Goal: Communication & Community: Participate in discussion

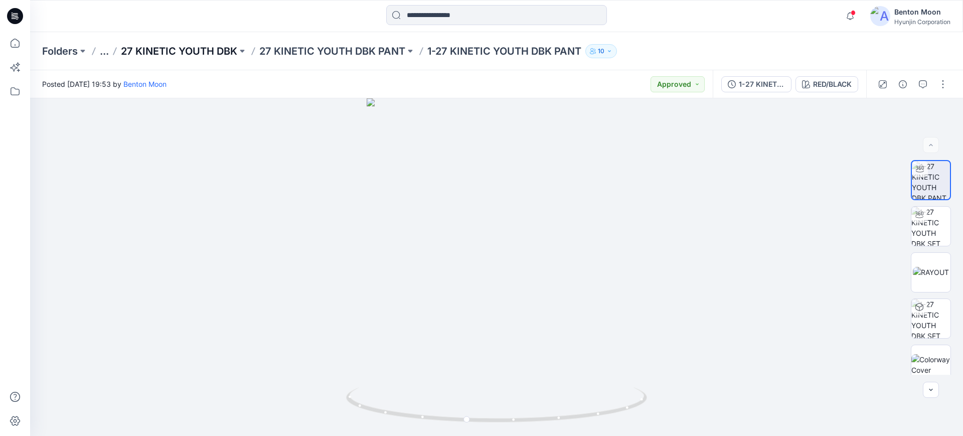
scroll to position [444, 0]
click at [70, 49] on p "Folders" at bounding box center [60, 51] width 36 height 14
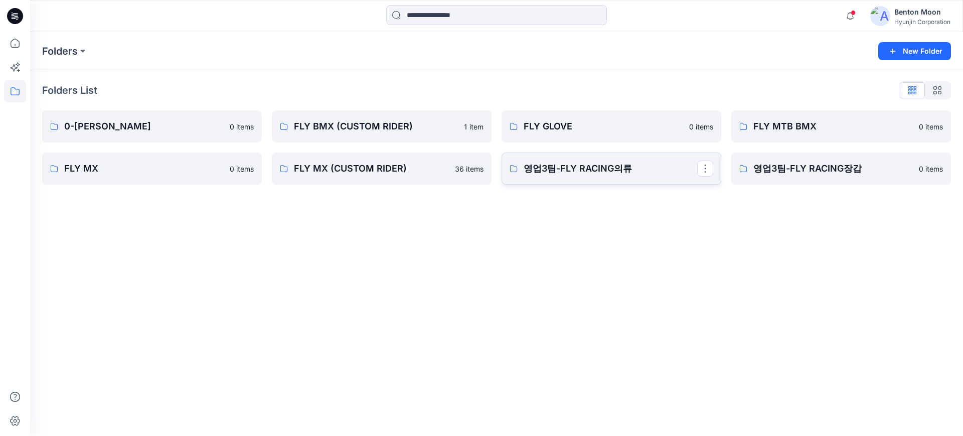
click at [567, 163] on p "영업3팀-FLY RACING의류" at bounding box center [611, 169] width 174 height 14
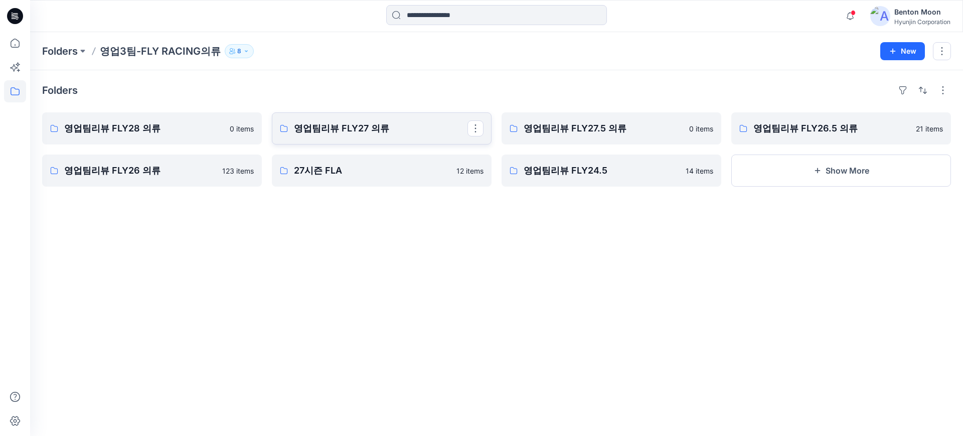
click at [319, 118] on link "영업팀리뷰 FLY27 의류" at bounding box center [382, 128] width 220 height 32
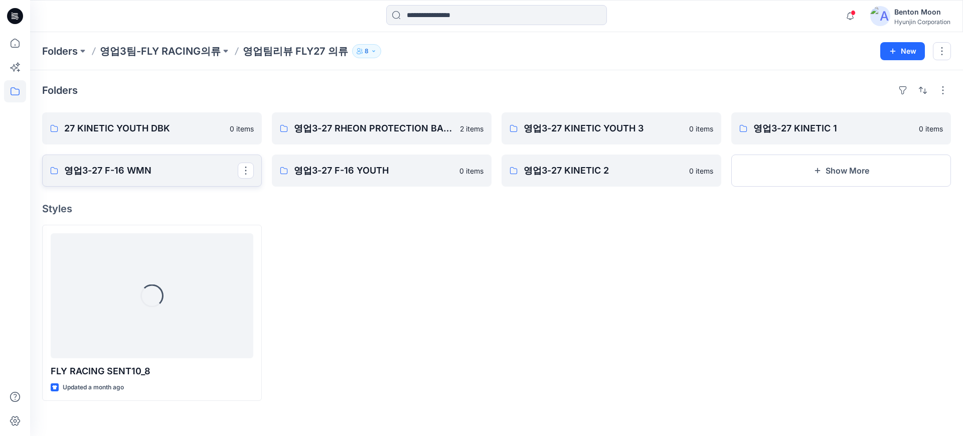
click at [183, 175] on p "영업3-27 F-16 WMN" at bounding box center [151, 171] width 174 height 14
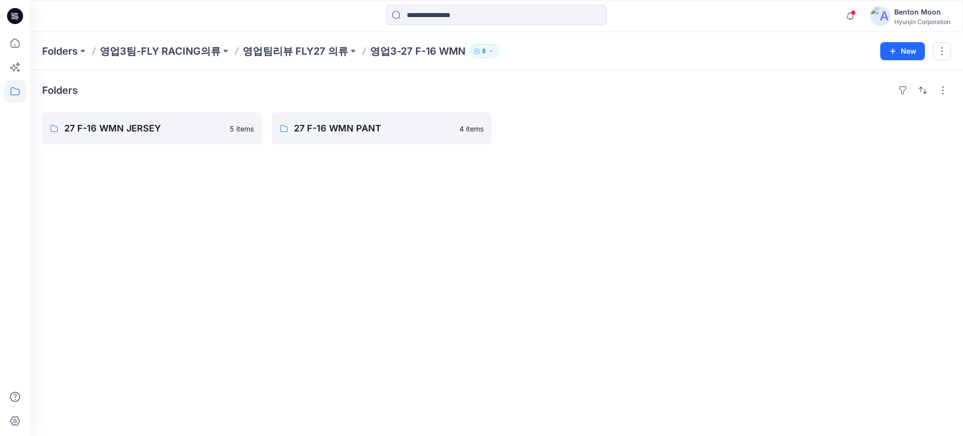
click at [212, 169] on div "Folders 27 F-16 WMN JERSEY 5 items 27 F-16 WMN PANT 4 items" at bounding box center [496, 253] width 933 height 366
click at [346, 141] on link "27 F-16 WMN PANT" at bounding box center [382, 128] width 220 height 32
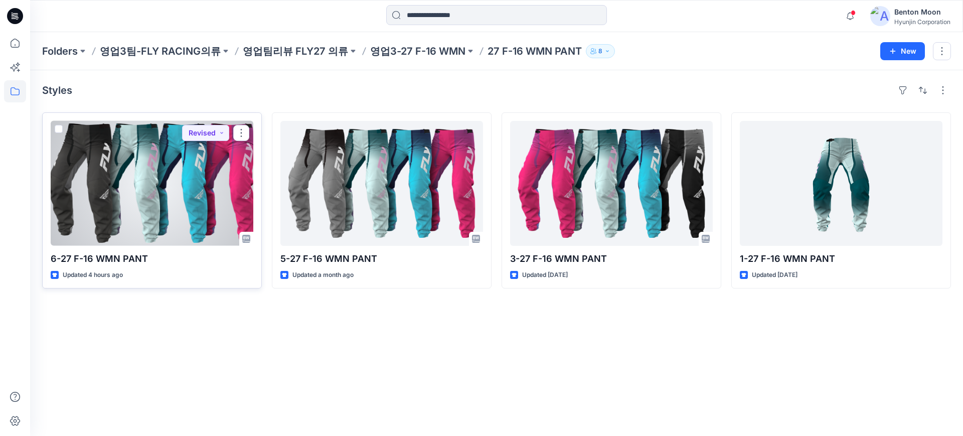
click at [188, 210] on div at bounding box center [152, 183] width 203 height 125
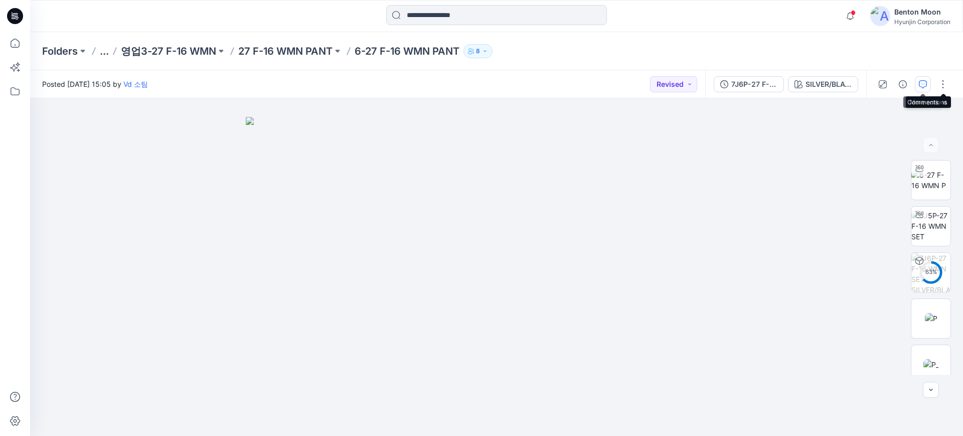
click at [925, 86] on icon "button" at bounding box center [923, 84] width 8 height 8
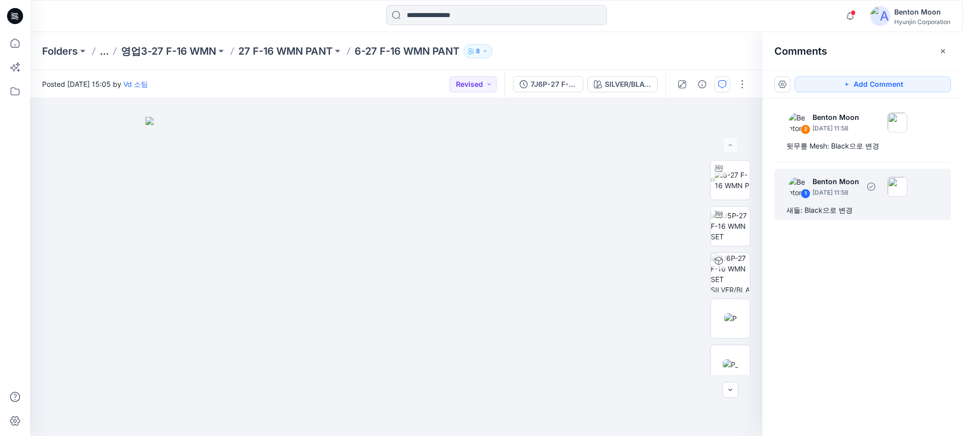
click at [839, 200] on div "1 [PERSON_NAME] [DATE] 11:58 새들: Black으로 변경" at bounding box center [862, 195] width 177 height 52
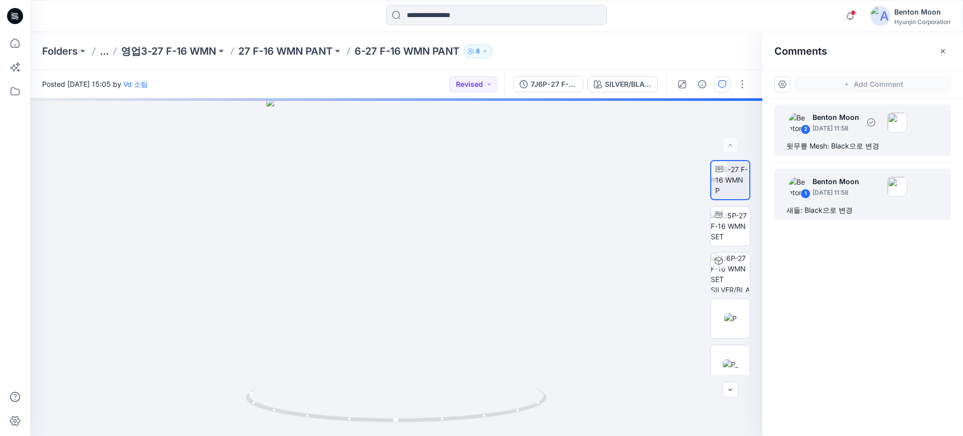
click at [859, 140] on div "뒷무릎 Mesh: Black으로 변경" at bounding box center [862, 146] width 152 height 12
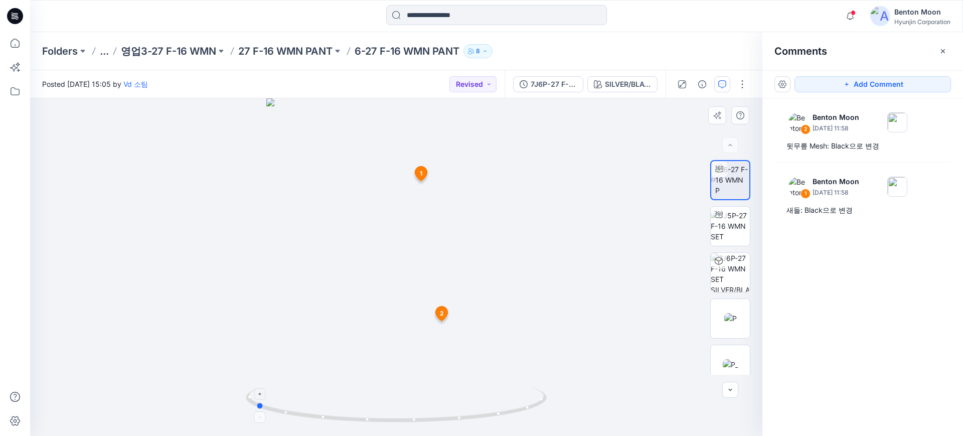
drag, startPoint x: 477, startPoint y: 384, endPoint x: 336, endPoint y: 398, distance: 141.6
click at [336, 398] on div at bounding box center [396, 267] width 732 height 338
drag, startPoint x: 459, startPoint y: 403, endPoint x: 722, endPoint y: 216, distance: 322.9
click at [435, 400] on icon at bounding box center [397, 406] width 303 height 38
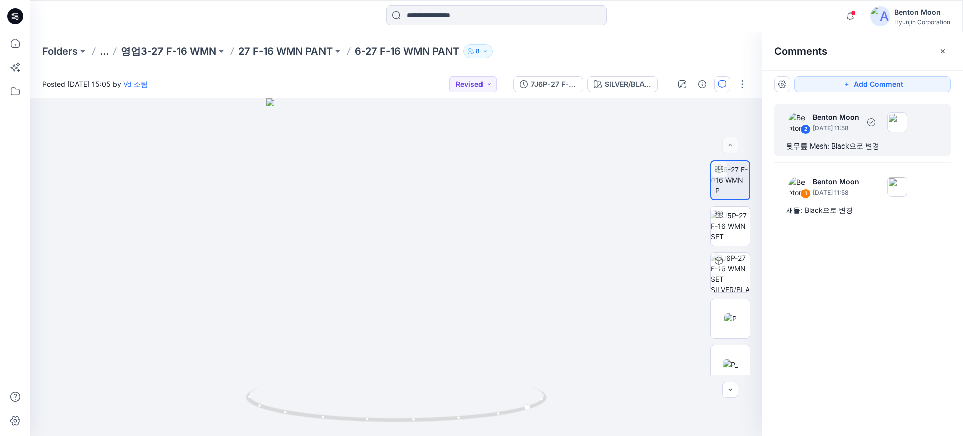
click at [852, 138] on div "2 [PERSON_NAME] [DATE] 11:58 뒷무릎 Mesh: Black으로 변경" at bounding box center [862, 130] width 177 height 52
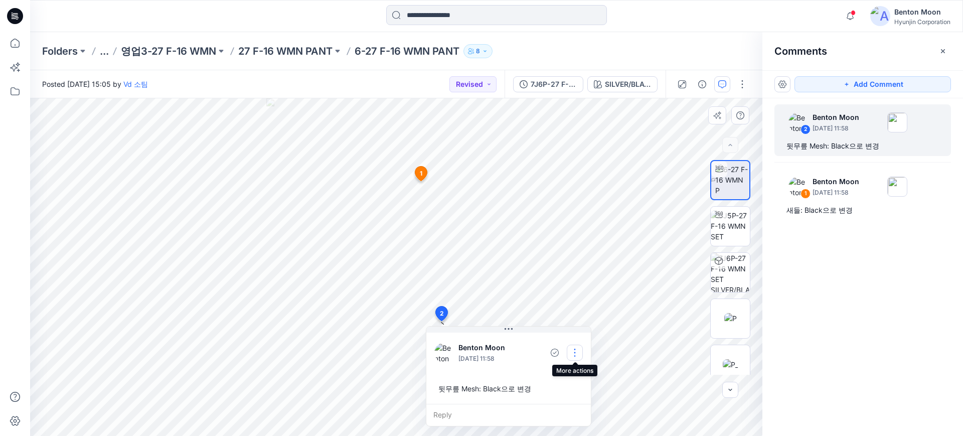
click at [571, 356] on button "button" at bounding box center [575, 353] width 16 height 16
click at [579, 402] on p "Delete thread" at bounding box center [577, 403] width 45 height 11
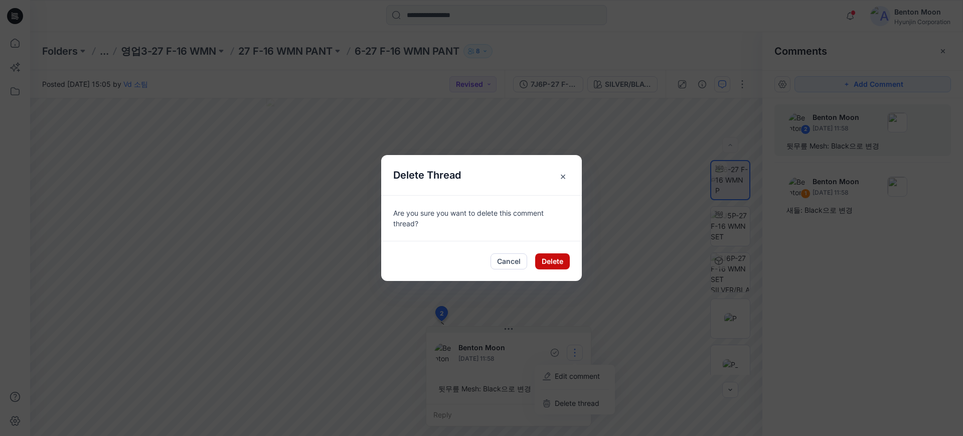
click at [561, 264] on button "Delete" at bounding box center [552, 261] width 35 height 16
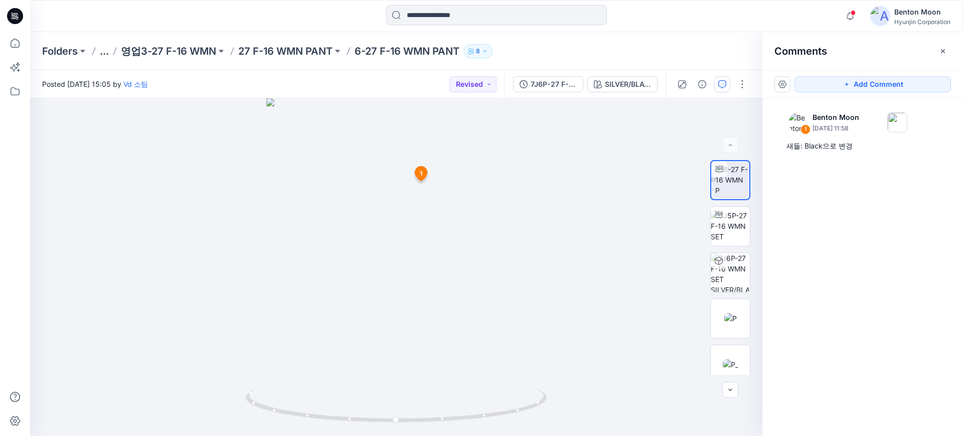
click at [838, 13] on div "Notifications [PERSON_NAME] changed the status of 7J6P-27 F-16 WMN SET to Corre…" at bounding box center [496, 16] width 932 height 22
click at [854, 19] on icon "button" at bounding box center [850, 16] width 19 height 20
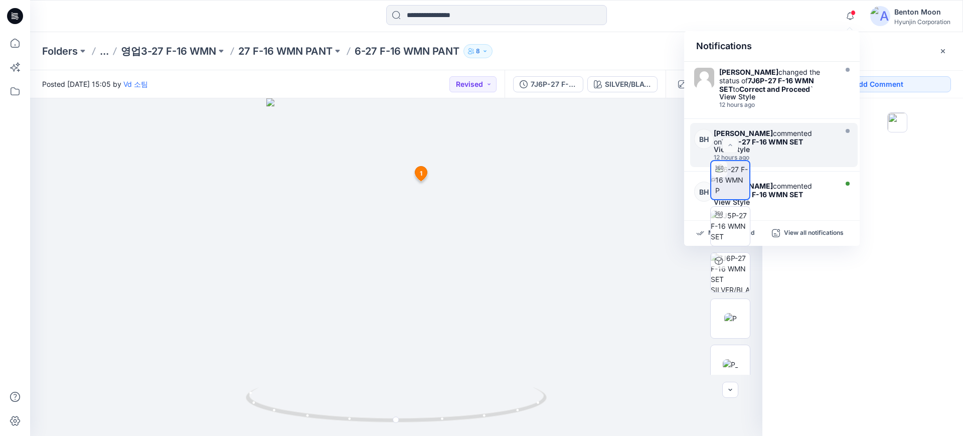
click at [782, 129] on div "[PERSON_NAME] commented on 7J6P-27 F-16 WMN SET" at bounding box center [774, 137] width 120 height 17
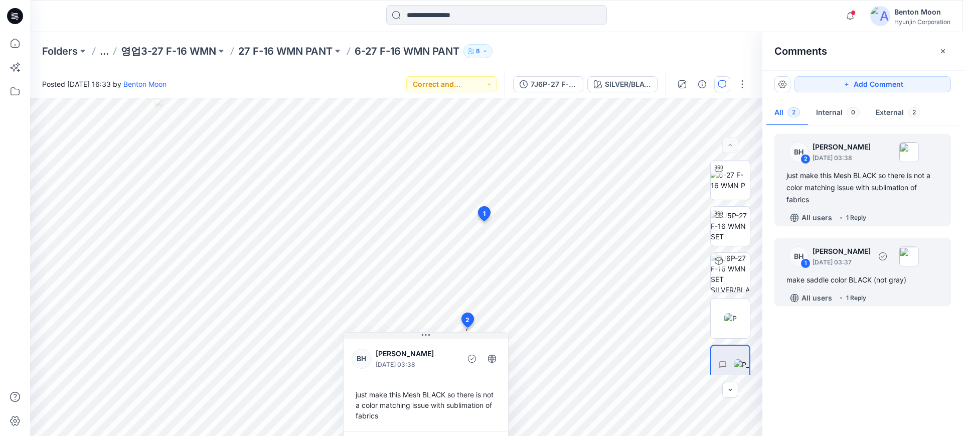
click at [867, 268] on div "BH 1 [PERSON_NAME] [DATE] 03:37" at bounding box center [849, 256] width 138 height 28
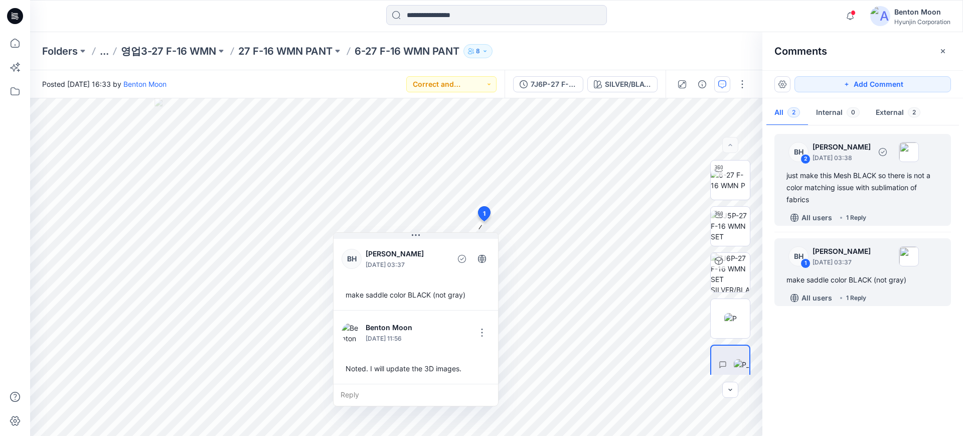
click at [846, 190] on div "just make this Mesh BLACK so there is not a color matching issue with sublimati…" at bounding box center [862, 188] width 152 height 36
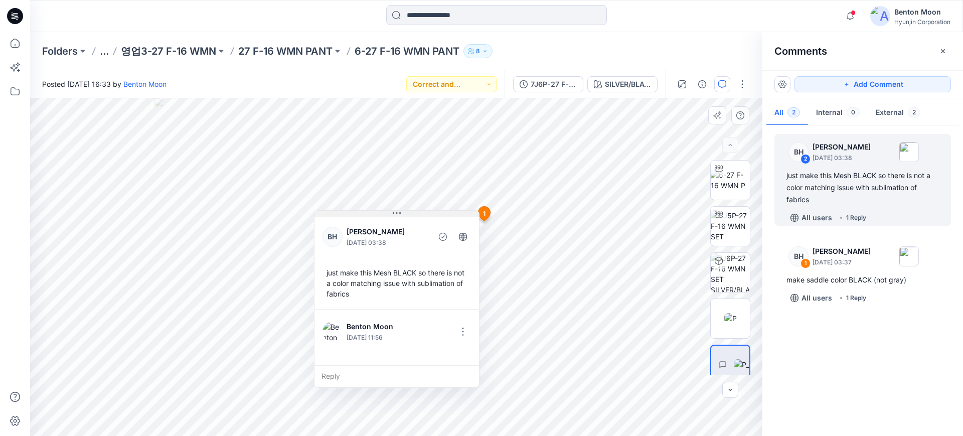
drag, startPoint x: 448, startPoint y: 334, endPoint x: 419, endPoint y: 212, distance: 125.8
click at [419, 212] on button at bounding box center [396, 214] width 165 height 6
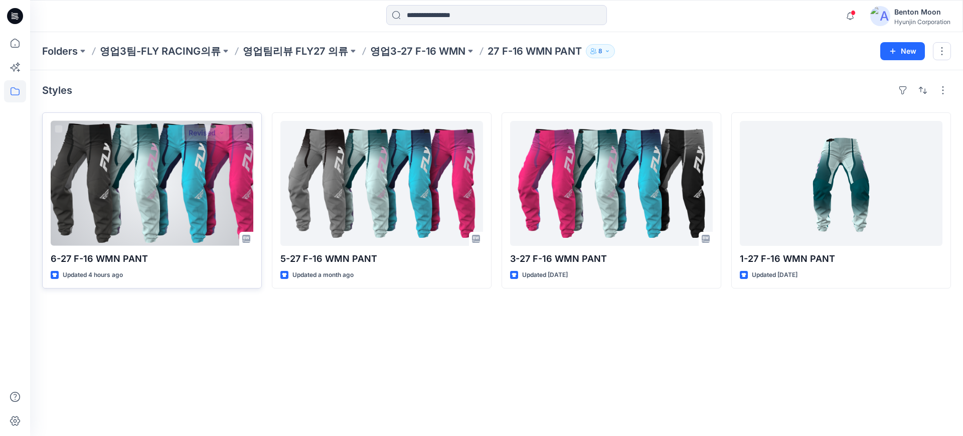
click at [228, 194] on div at bounding box center [152, 183] width 203 height 125
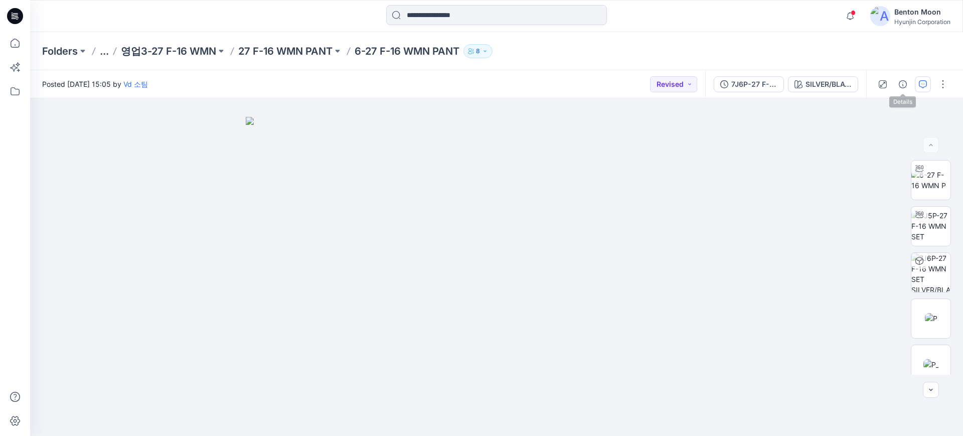
click at [916, 84] on button "button" at bounding box center [923, 84] width 16 height 16
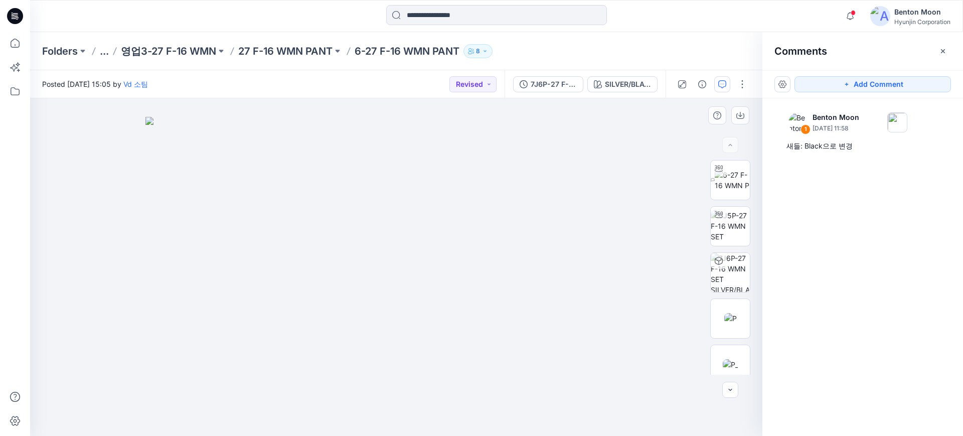
click at [493, 351] on img at bounding box center [396, 277] width 502 height 320
click at [633, 82] on div "SILVER/BLACK/WHITE" at bounding box center [628, 84] width 46 height 11
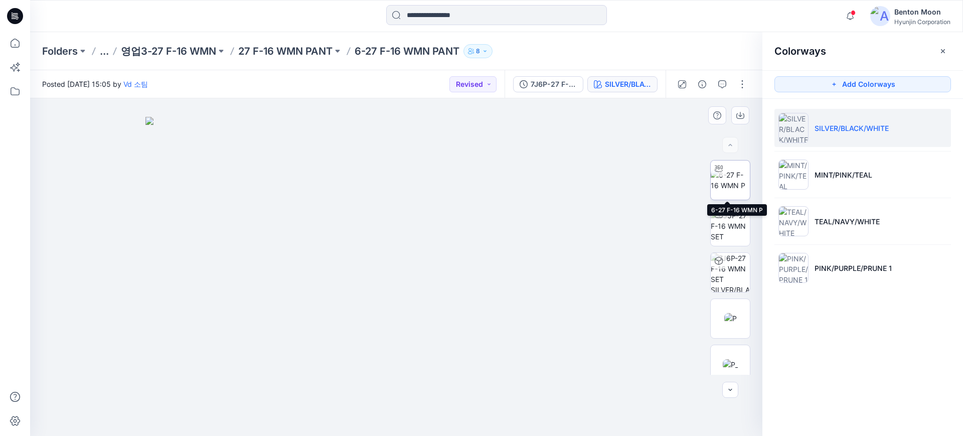
click at [729, 182] on img at bounding box center [730, 180] width 39 height 21
drag, startPoint x: 505, startPoint y: 344, endPoint x: 379, endPoint y: 352, distance: 126.1
click at [379, 352] on div at bounding box center [396, 267] width 732 height 338
click at [721, 83] on icon "button" at bounding box center [722, 84] width 8 height 8
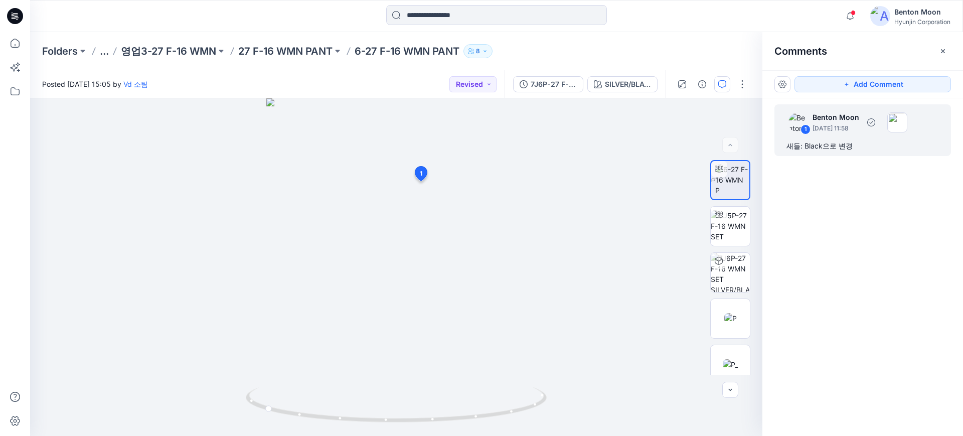
click at [854, 144] on div "새들: Black으로 변경" at bounding box center [862, 146] width 152 height 12
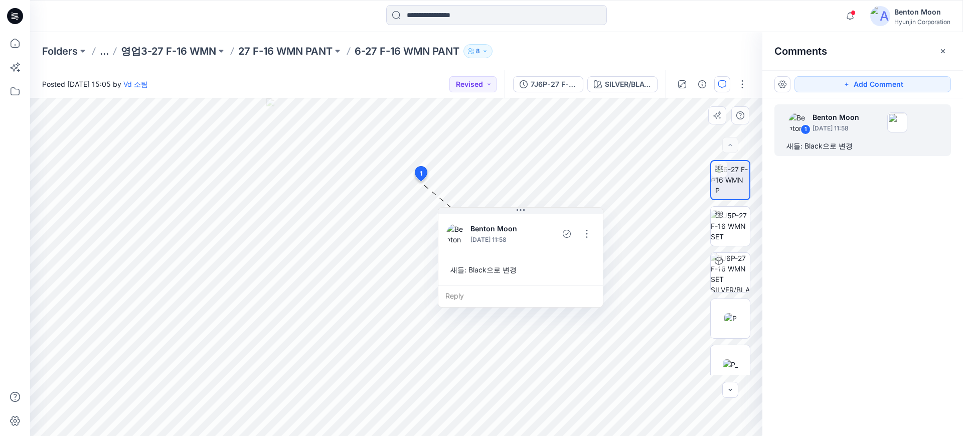
drag, startPoint x: 561, startPoint y: 273, endPoint x: 526, endPoint y: 271, distance: 34.7
click at [526, 271] on div "새들: Black으로 변경" at bounding box center [520, 269] width 148 height 19
click at [519, 271] on div "새들: Black으로 변경" at bounding box center [529, 269] width 148 height 19
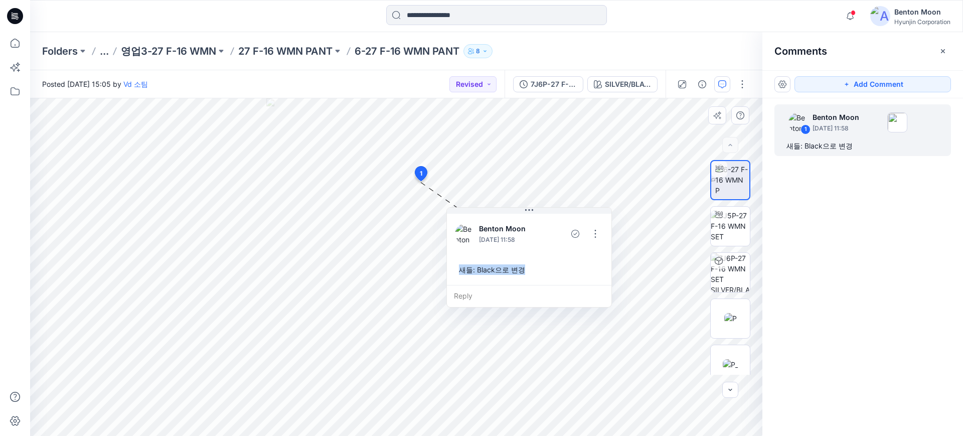
copy div "새들: Black으로 변경"
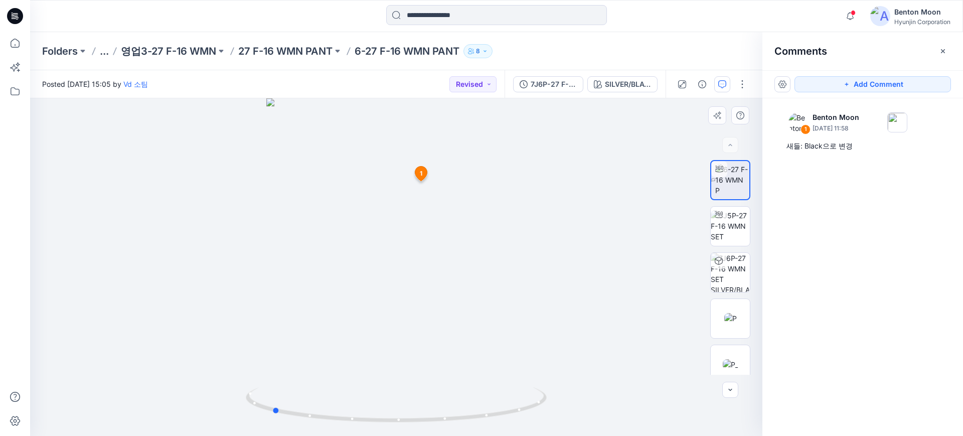
drag, startPoint x: 399, startPoint y: 351, endPoint x: 274, endPoint y: 345, distance: 124.6
click at [274, 345] on div at bounding box center [396, 267] width 732 height 338
click at [869, 86] on button "Add Comment" at bounding box center [873, 84] width 156 height 16
click at [434, 319] on div "3 1 [PERSON_NAME] [DATE] 11:58 새들: Black으로 변경 Reply" at bounding box center [396, 267] width 732 height 338
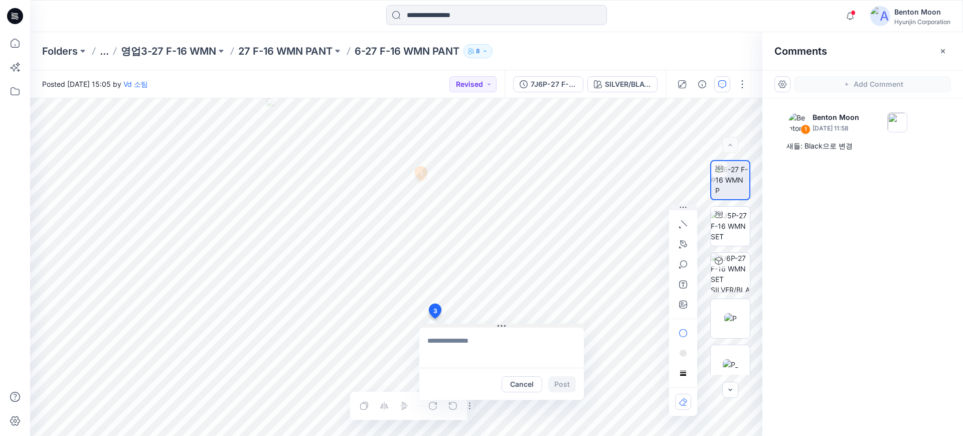
drag, startPoint x: 448, startPoint y: 324, endPoint x: 484, endPoint y: 327, distance: 35.7
click at [484, 327] on button at bounding box center [501, 327] width 165 height 6
click at [483, 341] on textarea at bounding box center [537, 351] width 165 height 40
click at [492, 349] on textarea at bounding box center [537, 351] width 165 height 40
paste textarea "**********"
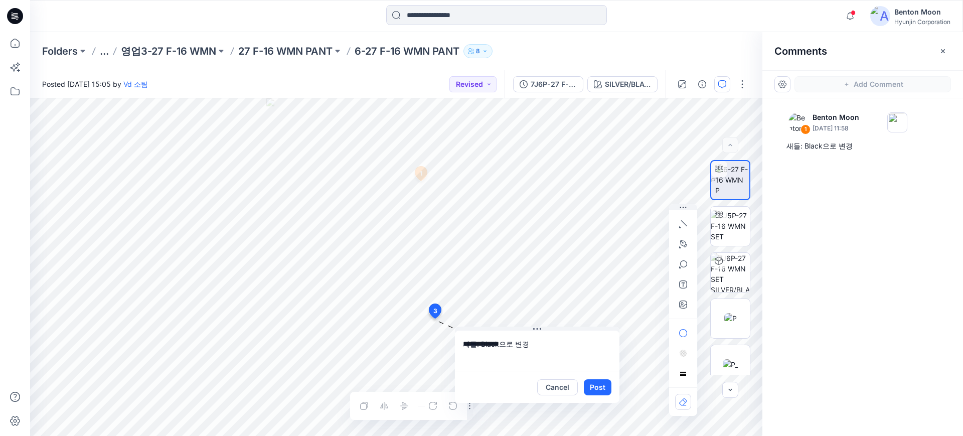
drag, startPoint x: 472, startPoint y: 343, endPoint x: 466, endPoint y: 342, distance: 6.1
click at [467, 342] on textarea "**********" at bounding box center [537, 351] width 165 height 40
type textarea "**********"
click at [608, 389] on button "Post" at bounding box center [598, 387] width 28 height 16
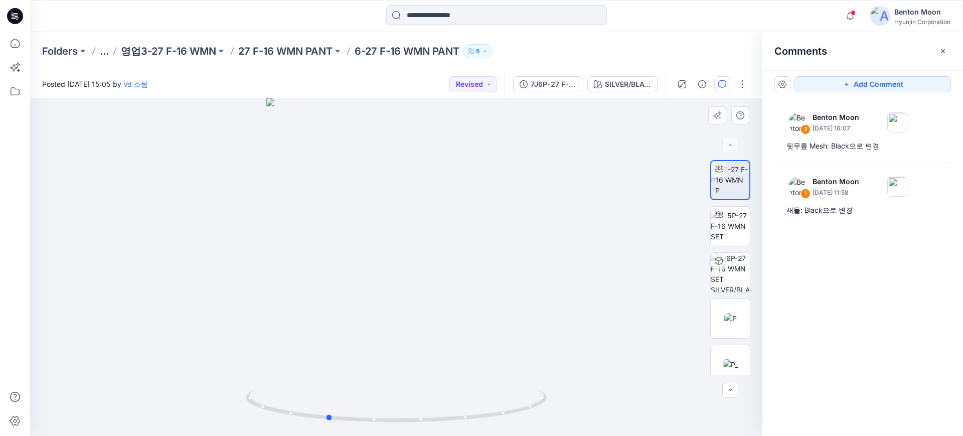
drag, startPoint x: 484, startPoint y: 227, endPoint x: 444, endPoint y: 273, distance: 60.4
click at [415, 230] on div at bounding box center [396, 267] width 732 height 338
drag, startPoint x: 417, startPoint y: 333, endPoint x: 365, endPoint y: 325, distance: 53.2
click at [365, 325] on div at bounding box center [396, 267] width 732 height 338
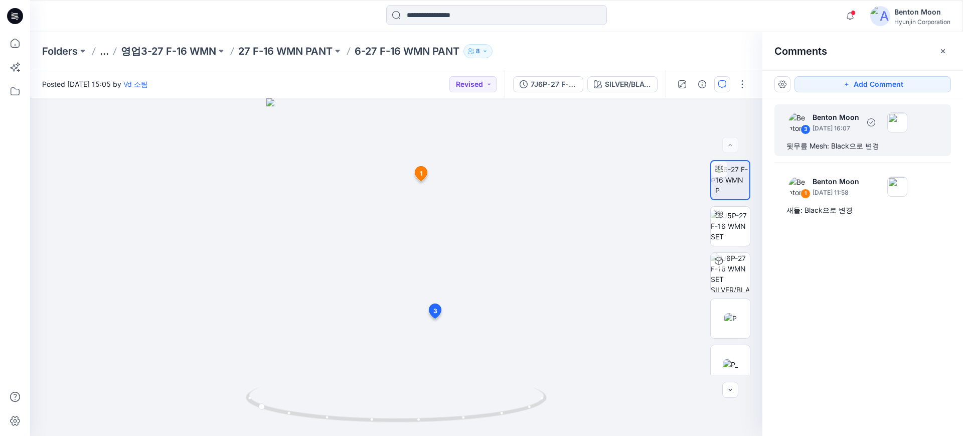
click at [840, 145] on div "뒷무릎 Mesh: Black으로 변경" at bounding box center [862, 146] width 152 height 12
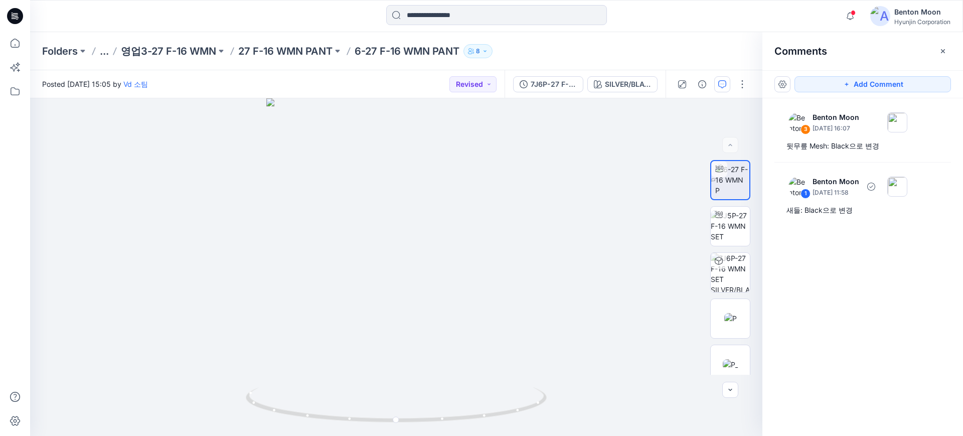
click at [812, 136] on div "1 [PERSON_NAME] [DATE] 11:58" at bounding box center [843, 122] width 127 height 28
drag, startPoint x: 402, startPoint y: 341, endPoint x: 347, endPoint y: 335, distance: 55.0
click at [347, 335] on div at bounding box center [396, 267] width 732 height 338
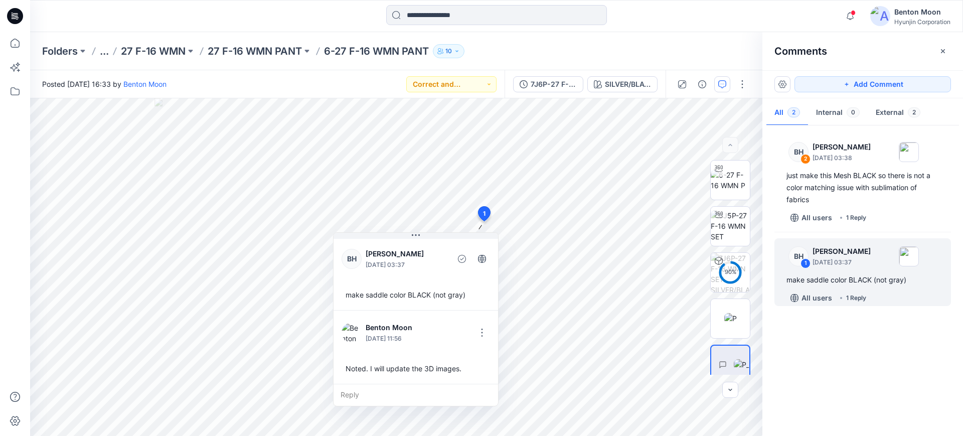
click at [840, 364] on div "BH 2 Ben Howie August 28, 2025 03:38 just make this Mesh BLACK so there is not …" at bounding box center [862, 278] width 201 height 300
